Goal: Information Seeking & Learning: Learn about a topic

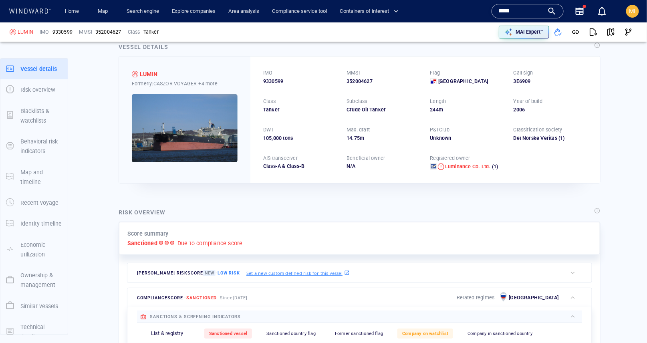
scroll to position [29, 0]
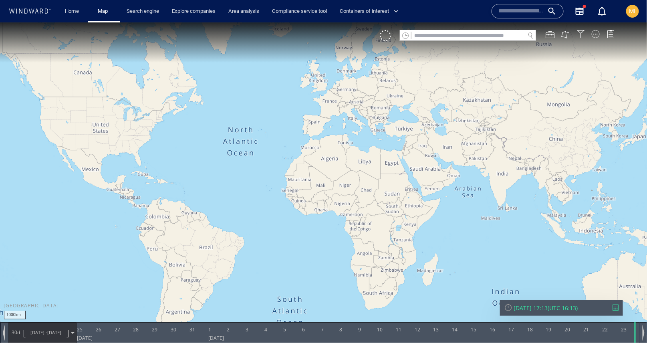
click at [426, 35] on input "text" at bounding box center [467, 35] width 113 height 11
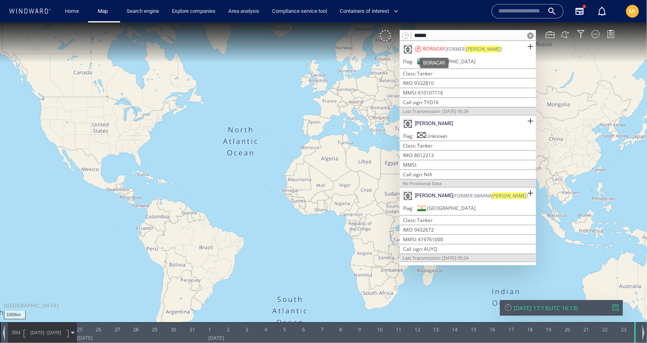
type input "******"
click at [438, 49] on div "BORACAY" at bounding box center [434, 48] width 22 height 7
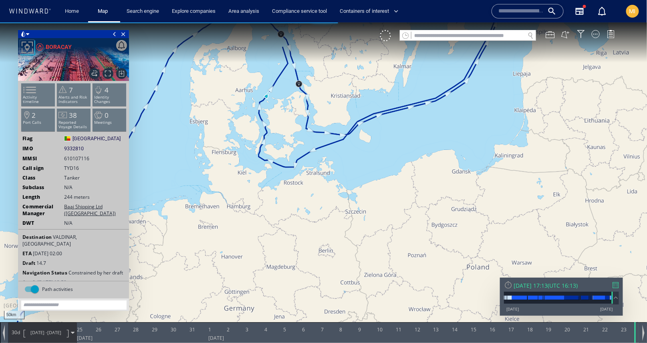
drag, startPoint x: 303, startPoint y: 181, endPoint x: 246, endPoint y: 245, distance: 85.7
click at [246, 245] on canvas "Map" at bounding box center [323, 178] width 647 height 313
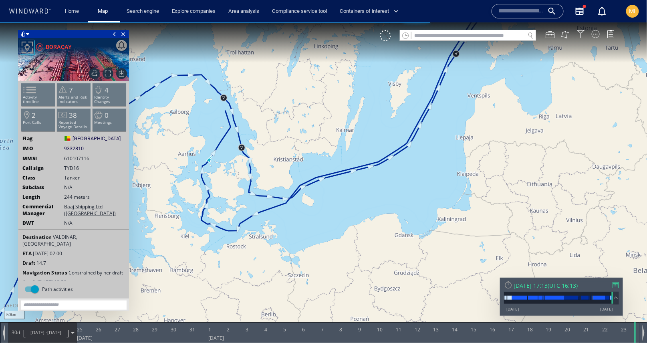
drag, startPoint x: 329, startPoint y: 222, endPoint x: 324, endPoint y: 223, distance: 4.6
click at [324, 223] on canvas "Map" at bounding box center [323, 178] width 647 height 313
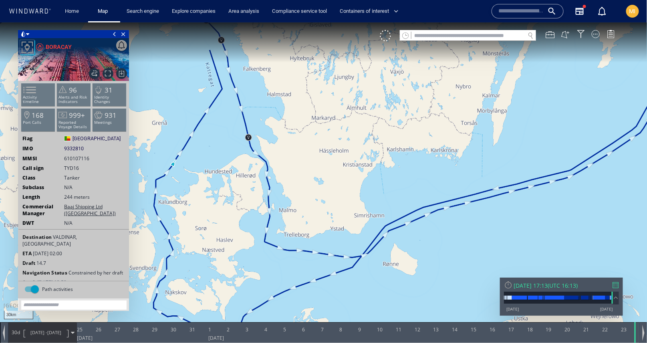
drag, startPoint x: 216, startPoint y: 133, endPoint x: 232, endPoint y: 171, distance: 41.8
click at [232, 171] on canvas "Map" at bounding box center [323, 178] width 647 height 313
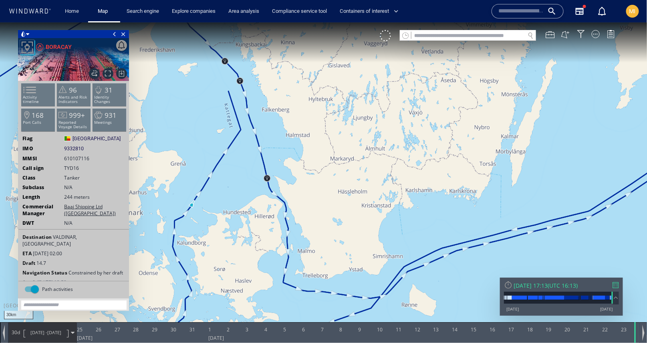
drag, startPoint x: 240, startPoint y: 160, endPoint x: 303, endPoint y: 185, distance: 68.4
click at [305, 185] on canvas "Map" at bounding box center [323, 178] width 647 height 313
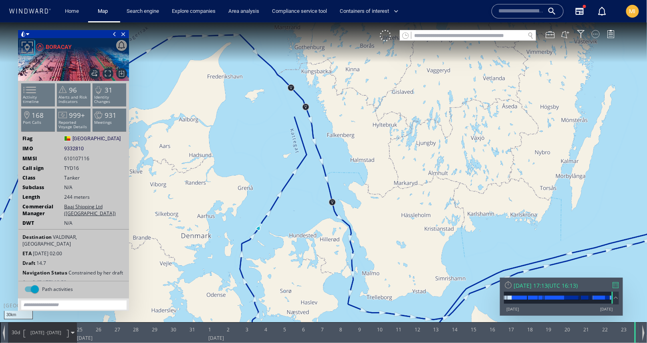
click at [596, 34] on div at bounding box center [596, 34] width 8 height 8
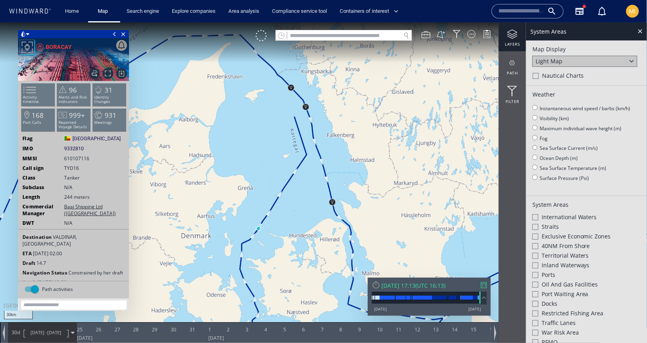
click at [536, 273] on div at bounding box center [535, 275] width 6 height 6
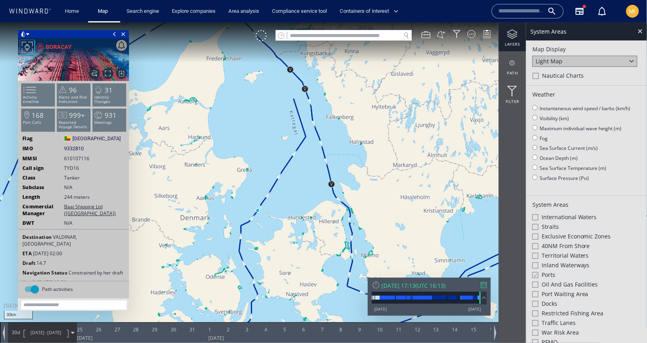
drag, startPoint x: 320, startPoint y: 208, endPoint x: 320, endPoint y: 190, distance: 18.0
click at [320, 190] on canvas "Map" at bounding box center [323, 178] width 647 height 313
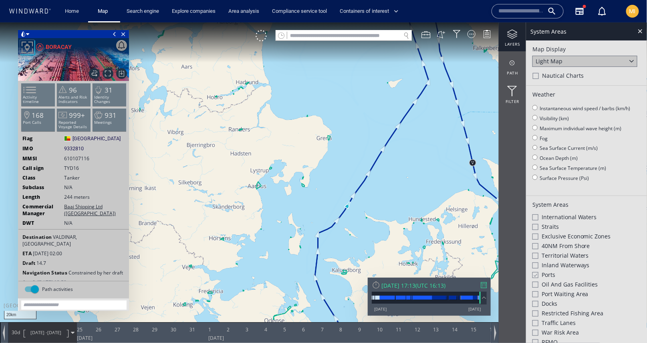
drag, startPoint x: 300, startPoint y: 184, endPoint x: 272, endPoint y: 143, distance: 49.5
click at [272, 143] on canvas "Map" at bounding box center [323, 178] width 647 height 313
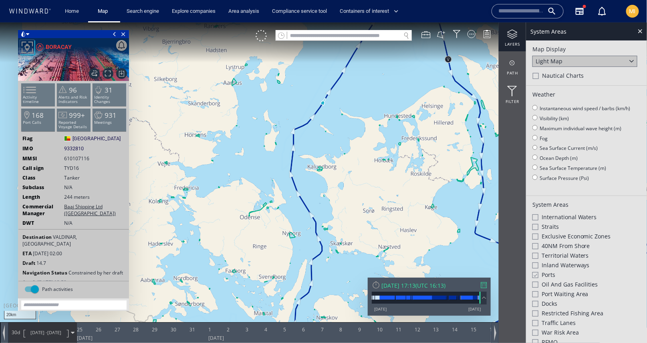
drag, startPoint x: 244, startPoint y: 160, endPoint x: 238, endPoint y: 123, distance: 37.2
click at [238, 123] on canvas "Map" at bounding box center [323, 178] width 647 height 313
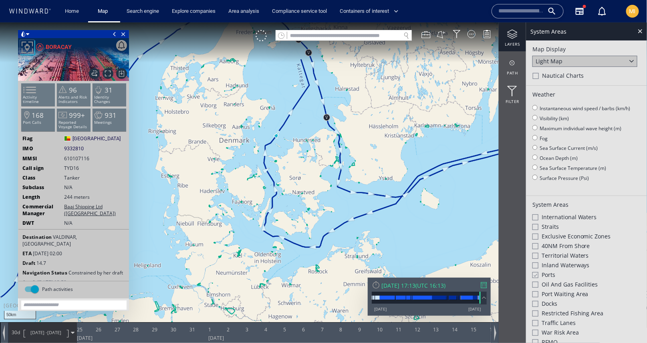
drag, startPoint x: 319, startPoint y: 102, endPoint x: 310, endPoint y: 141, distance: 40.7
click at [310, 140] on canvas "Map" at bounding box center [323, 178] width 647 height 313
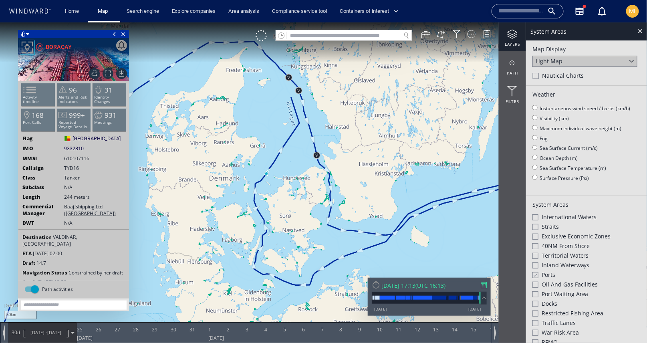
drag, startPoint x: 287, startPoint y: 167, endPoint x: 282, endPoint y: 186, distance: 19.5
click at [282, 185] on canvas "Map" at bounding box center [323, 178] width 647 height 313
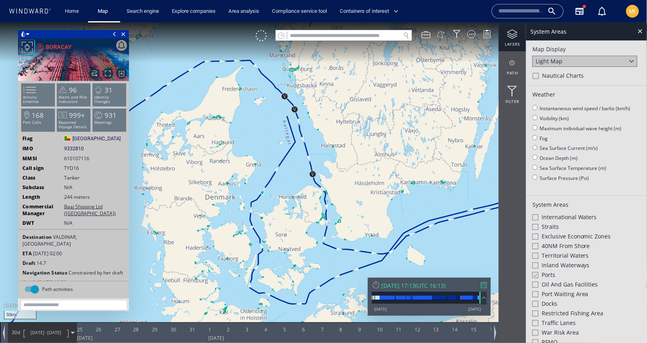
click at [443, 32] on button at bounding box center [441, 34] width 9 height 9
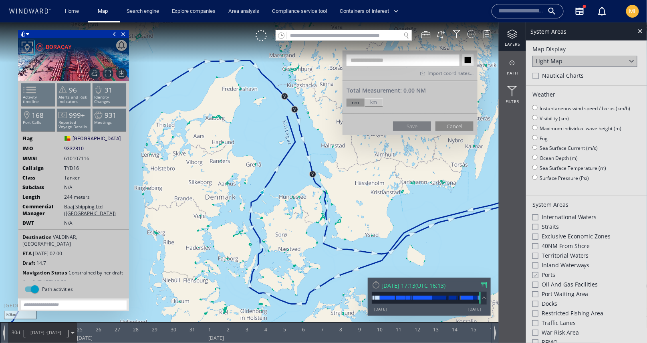
click at [454, 127] on button "Cancel" at bounding box center [454, 126] width 38 height 10
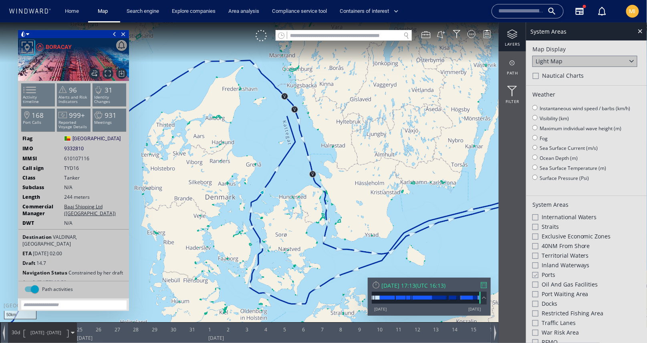
click at [428, 39] on div "VM" at bounding box center [377, 35] width 243 height 11
click at [428, 32] on div at bounding box center [425, 34] width 9 height 9
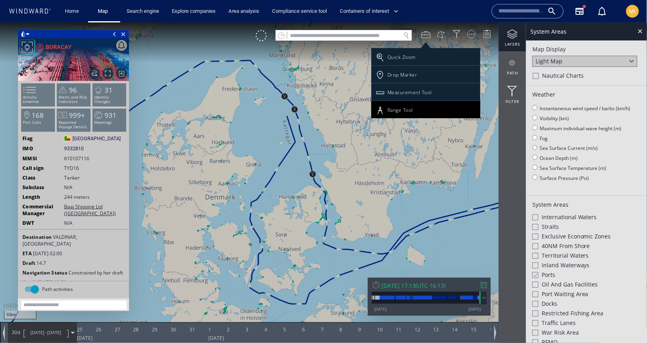
click at [395, 109] on div "Range Tool" at bounding box center [400, 109] width 26 height 7
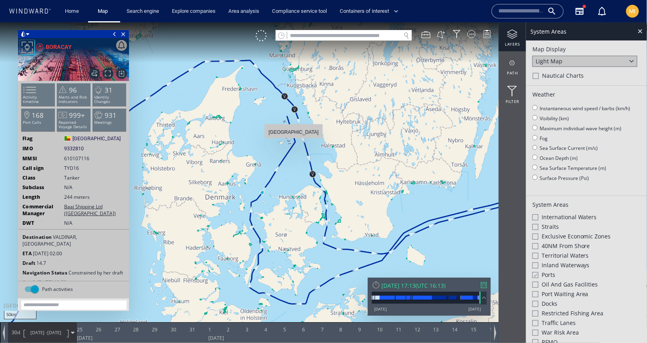
click at [294, 142] on canvas "Map" at bounding box center [323, 178] width 647 height 313
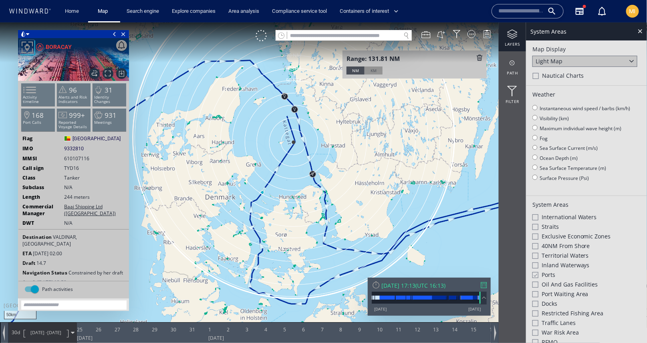
click at [480, 54] on div at bounding box center [479, 57] width 6 height 6
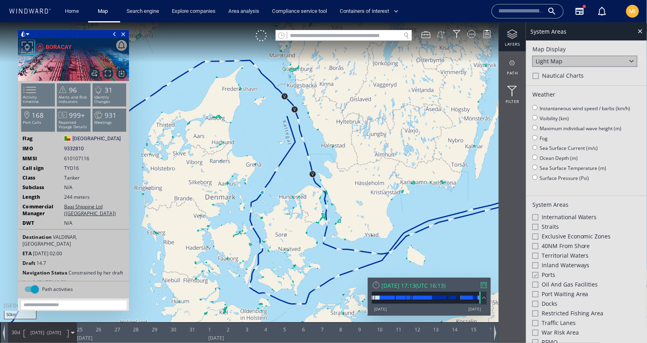
click at [445, 33] on button at bounding box center [441, 34] width 9 height 9
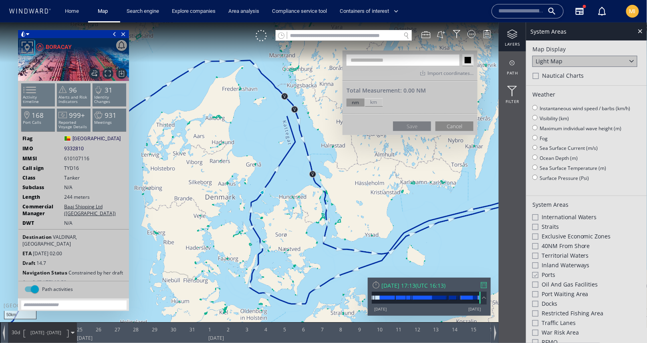
click at [452, 126] on button "Cancel" at bounding box center [454, 126] width 38 height 10
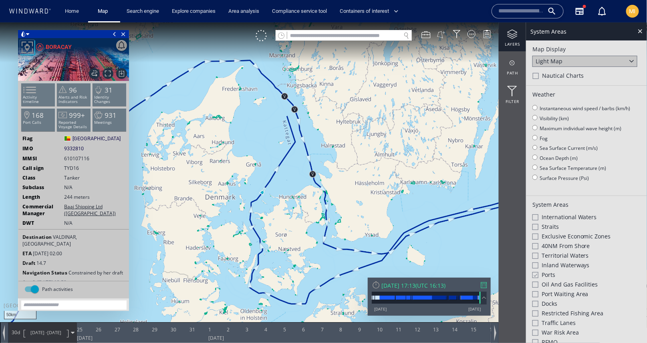
click at [441, 33] on button at bounding box center [441, 34] width 9 height 9
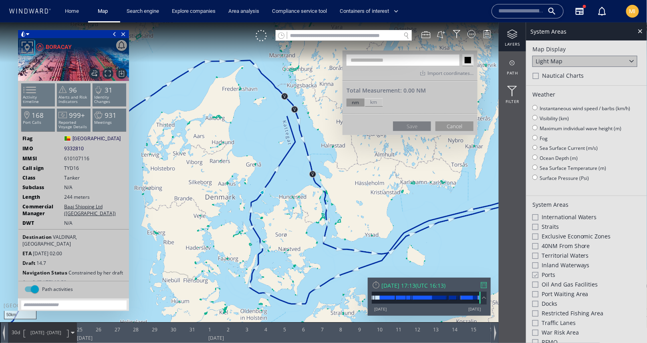
click at [452, 125] on button "Cancel" at bounding box center [454, 126] width 38 height 10
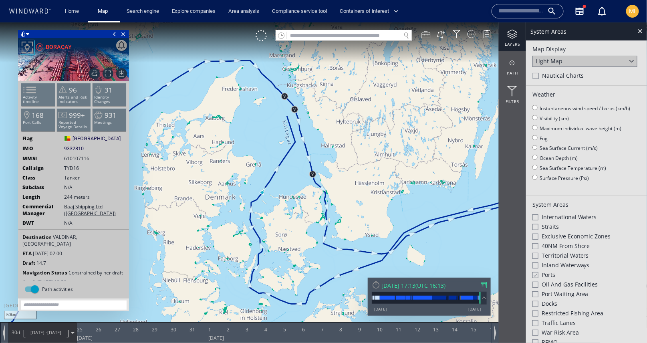
click at [429, 37] on div at bounding box center [425, 34] width 9 height 9
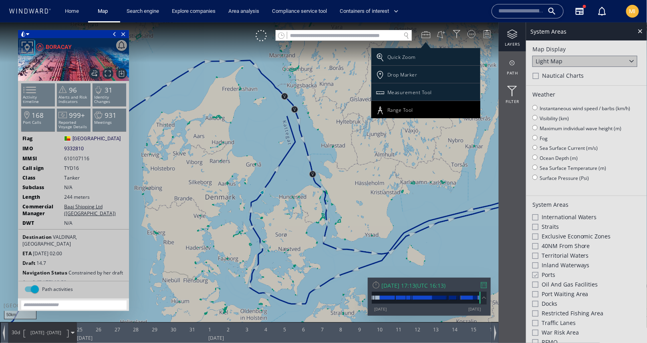
click at [402, 106] on div "Range Tool" at bounding box center [400, 109] width 26 height 7
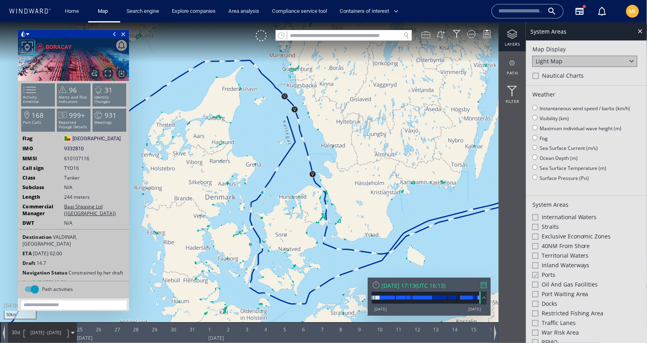
click at [427, 35] on div at bounding box center [425, 34] width 9 height 9
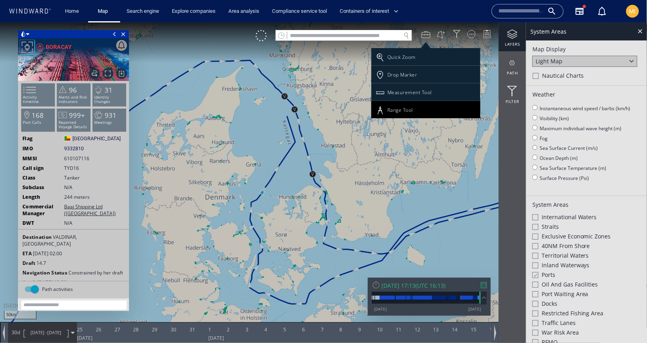
click at [409, 106] on div "Range Tool" at bounding box center [400, 109] width 26 height 7
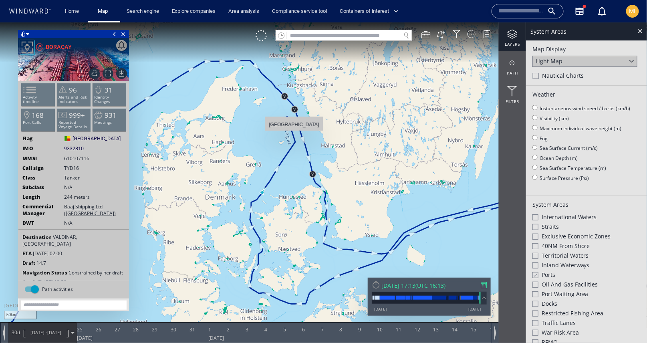
click at [294, 134] on canvas "Map" at bounding box center [323, 178] width 647 height 313
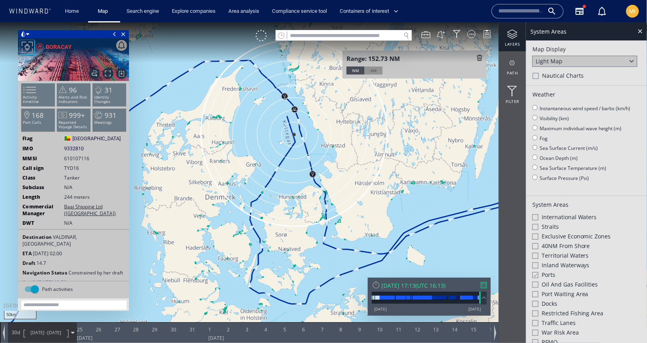
click at [479, 59] on div at bounding box center [479, 57] width 6 height 6
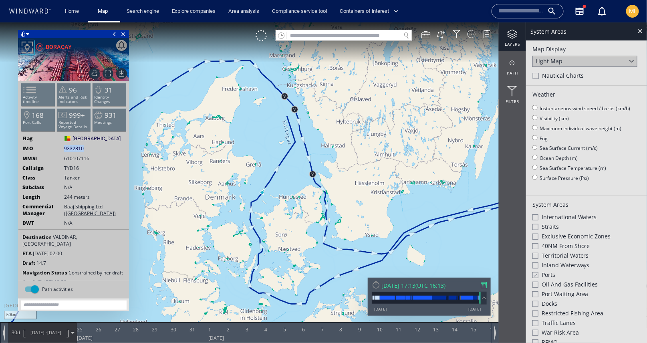
drag, startPoint x: 85, startPoint y: 148, endPoint x: 61, endPoint y: 150, distance: 23.7
click at [61, 150] on div "IMO 9332810 9332810" at bounding box center [73, 148] width 111 height 7
copy div "9332810"
click at [87, 148] on div "IMO 9332810 9332810" at bounding box center [73, 148] width 111 height 7
drag, startPoint x: 85, startPoint y: 148, endPoint x: 62, endPoint y: 149, distance: 22.4
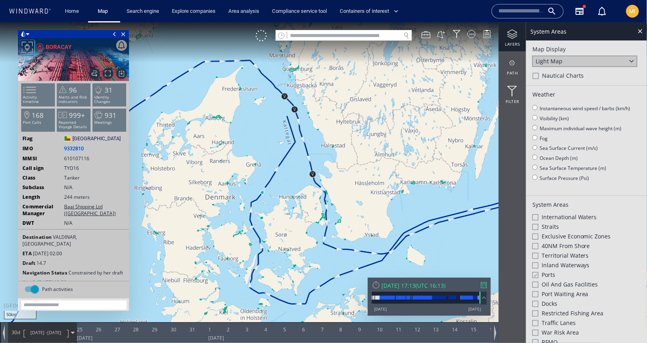
click at [62, 149] on div "IMO 9332810 9332810" at bounding box center [73, 148] width 111 height 7
copy div "9332810"
click at [54, 47] on div "BORACAY" at bounding box center [59, 47] width 26 height 10
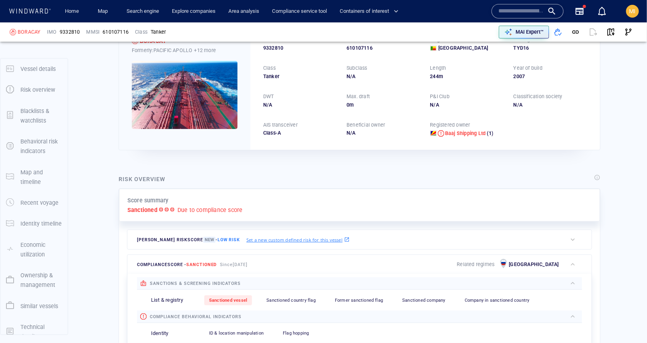
scroll to position [21, 0]
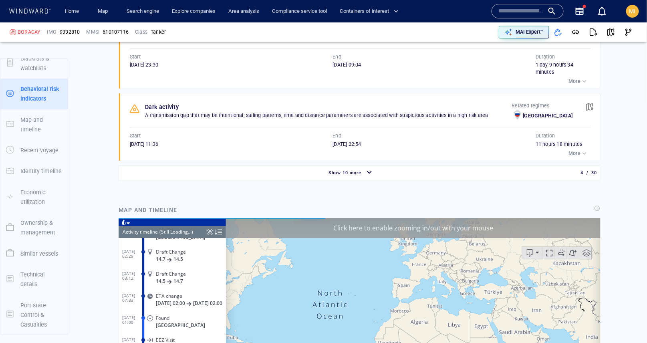
scroll to position [4417, 0]
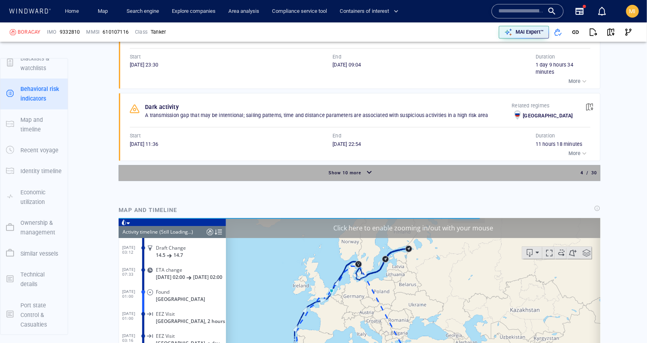
click at [348, 177] on div "Show 10 more" at bounding box center [345, 173] width 36 height 10
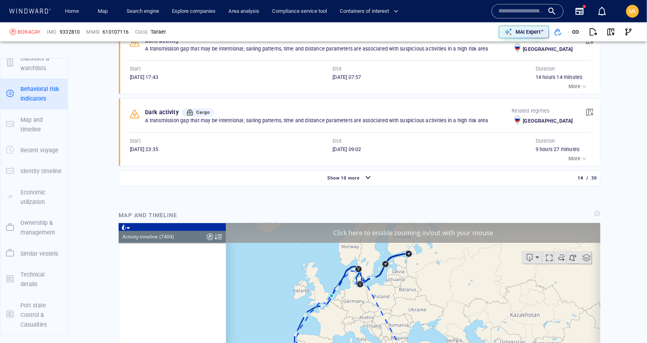
scroll to position [162908, 0]
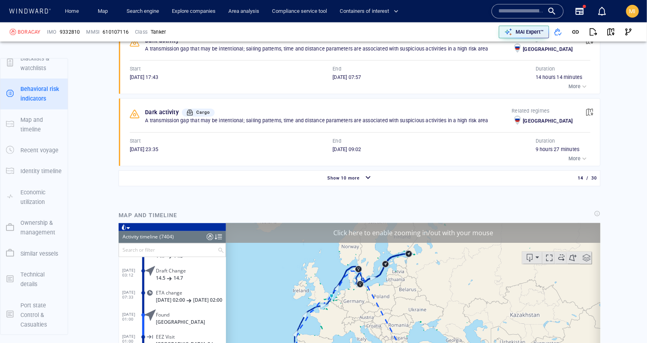
click at [341, 175] on span "Show 10 more" at bounding box center [343, 177] width 33 height 5
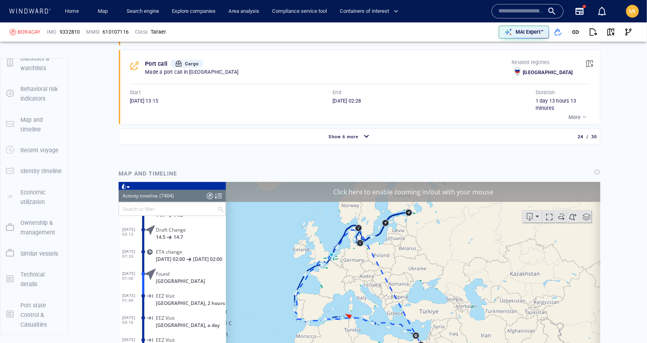
scroll to position [2350, 0]
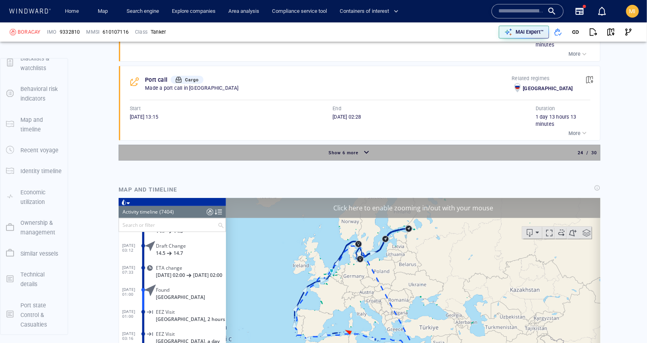
click at [343, 150] on span "Show 6 more" at bounding box center [343, 152] width 30 height 5
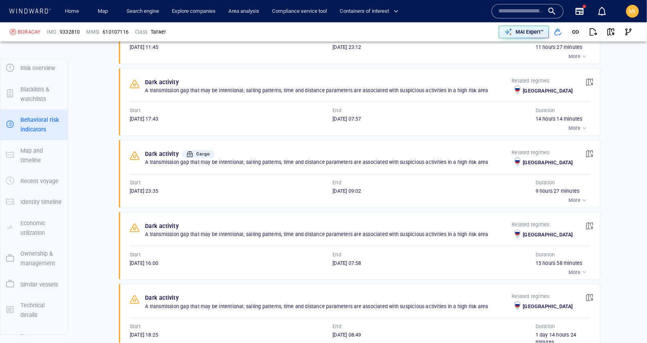
scroll to position [0, 0]
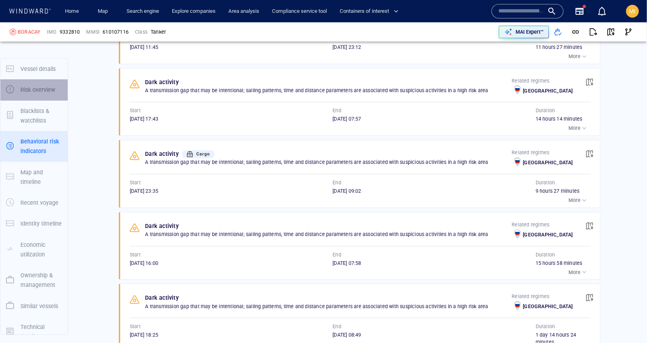
click at [31, 87] on p "Risk overview" at bounding box center [37, 90] width 35 height 10
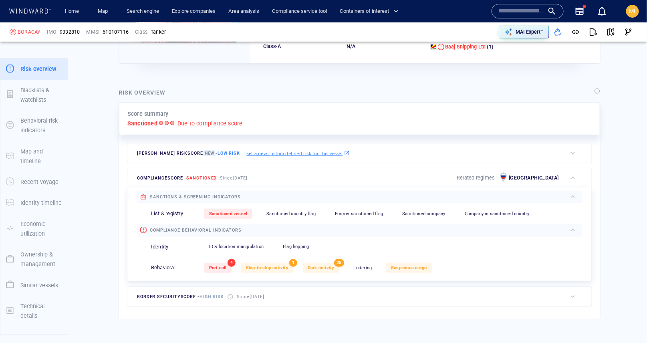
scroll to position [171, 0]
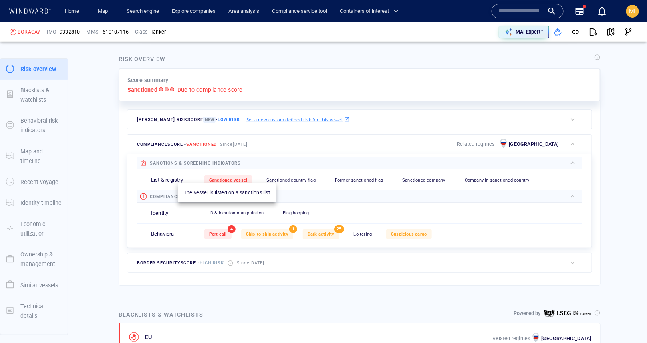
click at [230, 175] on div "Sanctioned vessel" at bounding box center [228, 180] width 48 height 10
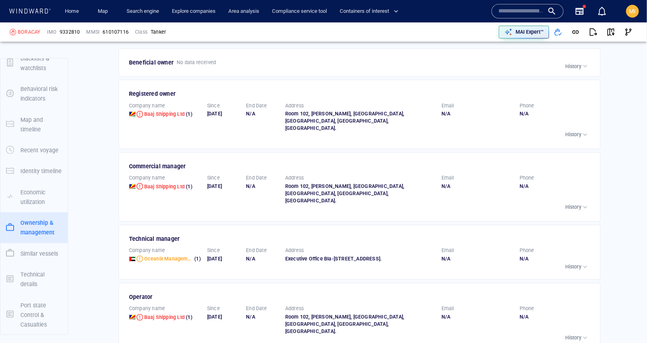
scroll to position [3519, 0]
click at [570, 203] on p "History" at bounding box center [573, 206] width 16 height 7
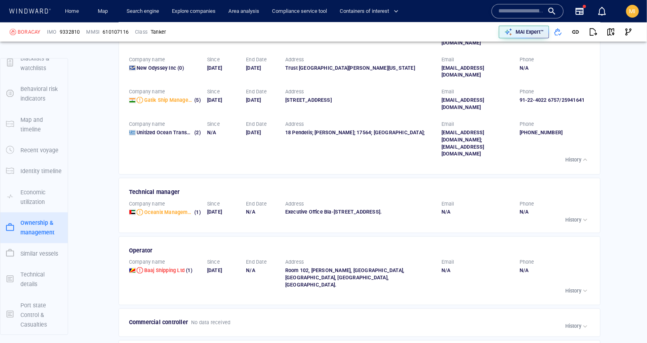
scroll to position [3780, 0]
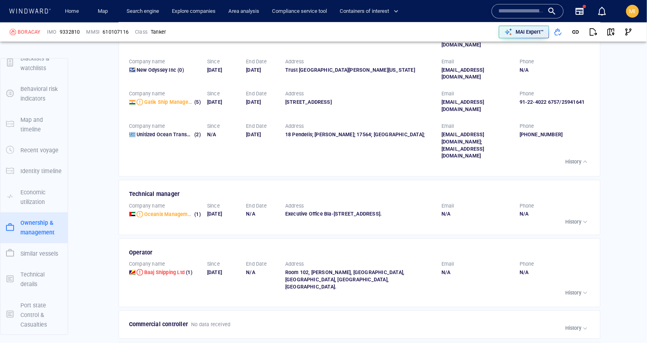
click at [575, 218] on p "History" at bounding box center [573, 221] width 16 height 7
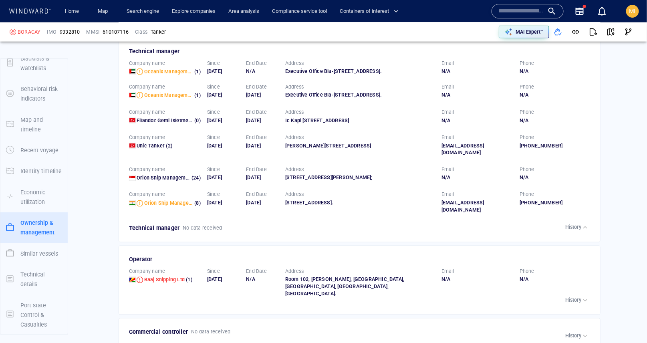
scroll to position [3930, 0]
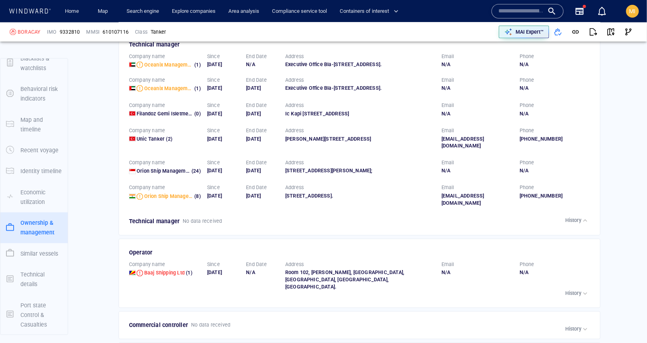
click at [574, 290] on p "History" at bounding box center [573, 293] width 16 height 7
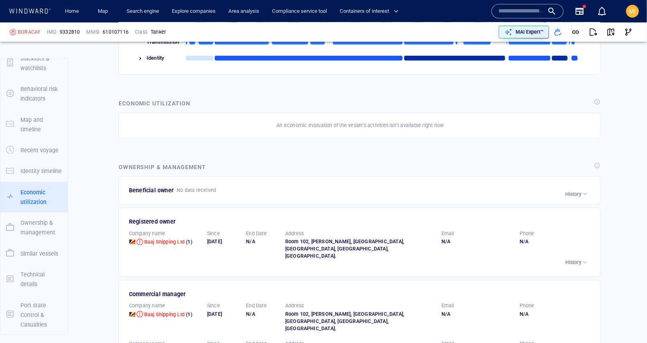
scroll to position [3342, 0]
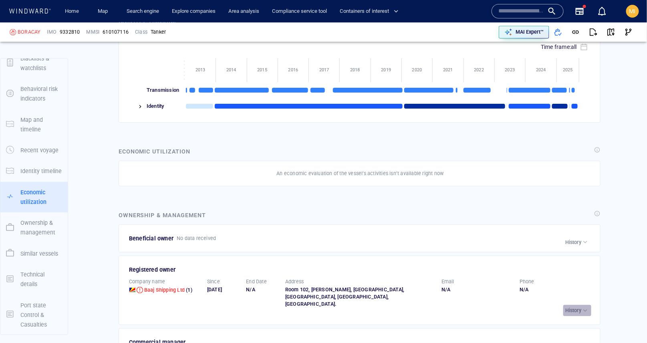
click at [578, 307] on p "History" at bounding box center [573, 310] width 16 height 7
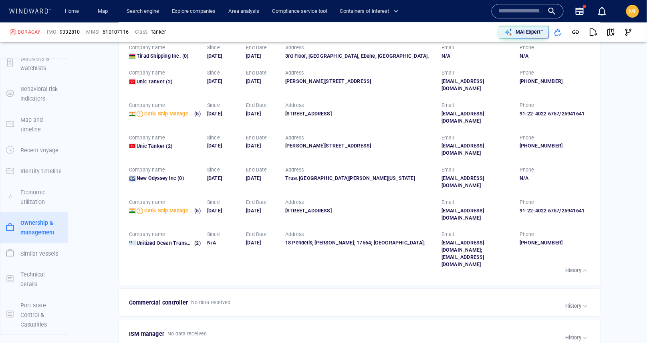
scroll to position [4317, 0]
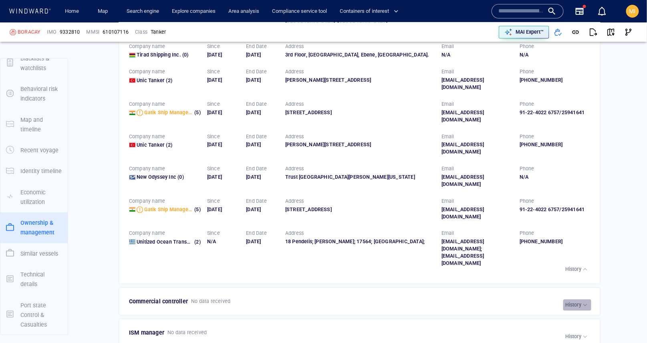
click at [572, 301] on p "History" at bounding box center [573, 304] width 16 height 7
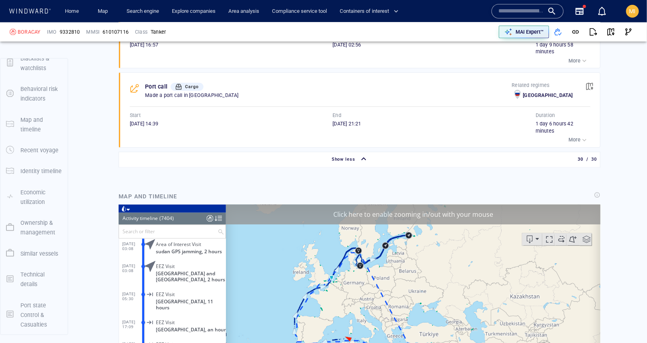
scroll to position [2807, 0]
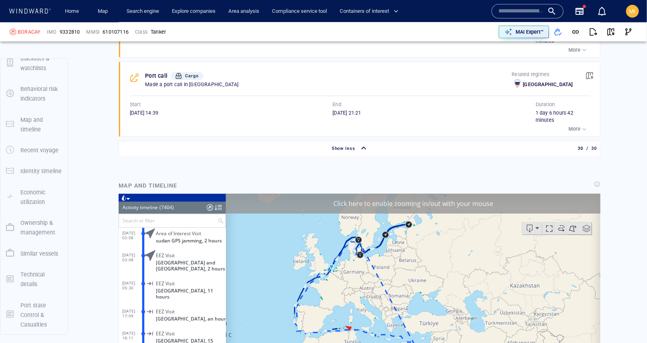
click at [190, 220] on input "text" at bounding box center [168, 220] width 99 height 13
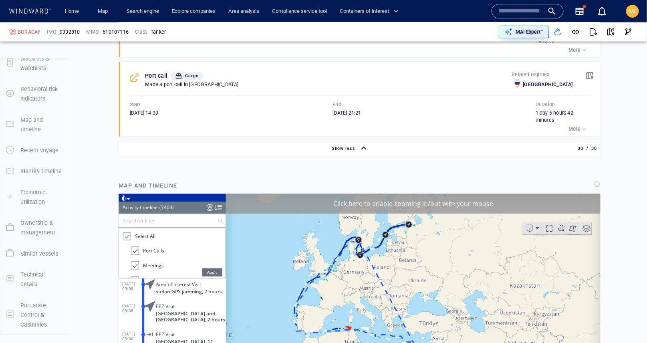
click at [125, 236] on div at bounding box center [126, 236] width 8 height 9
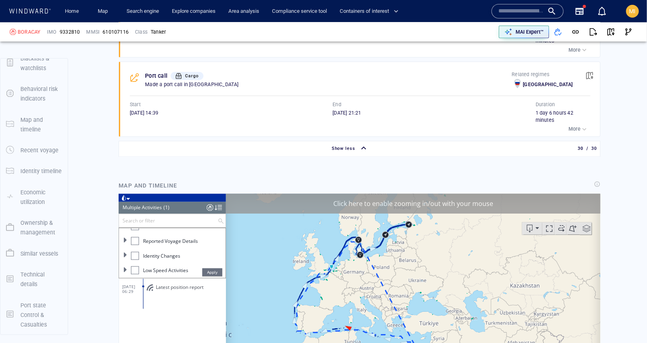
scroll to position [84, 0]
click at [134, 257] on div at bounding box center [135, 255] width 8 height 8
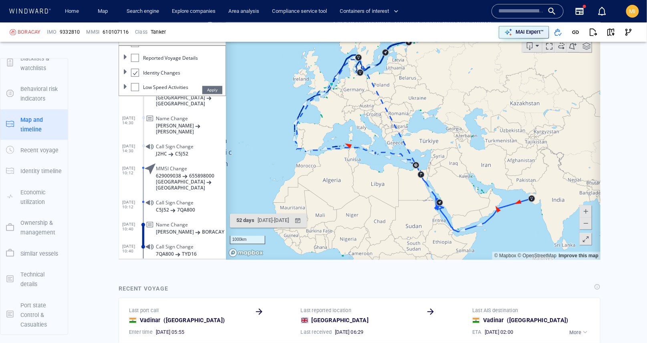
scroll to position [561, 0]
